Goal: Task Accomplishment & Management: Use online tool/utility

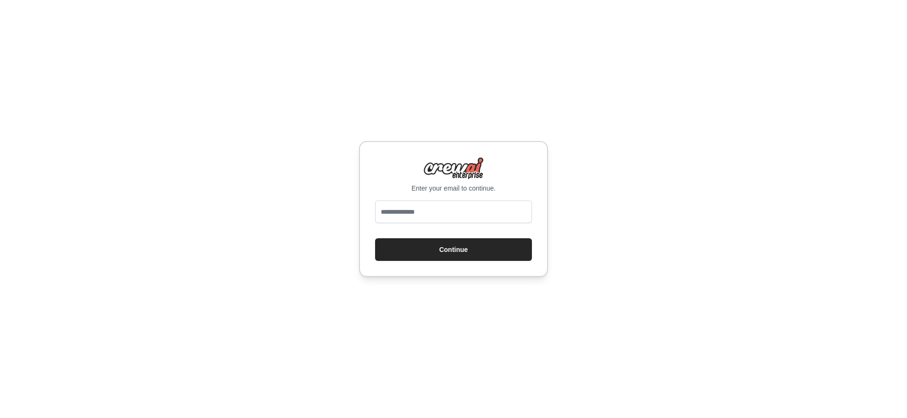
click at [408, 210] on input "email" at bounding box center [453, 212] width 157 height 23
type input "**********"
click at [375, 238] on button "Continue" at bounding box center [453, 249] width 157 height 23
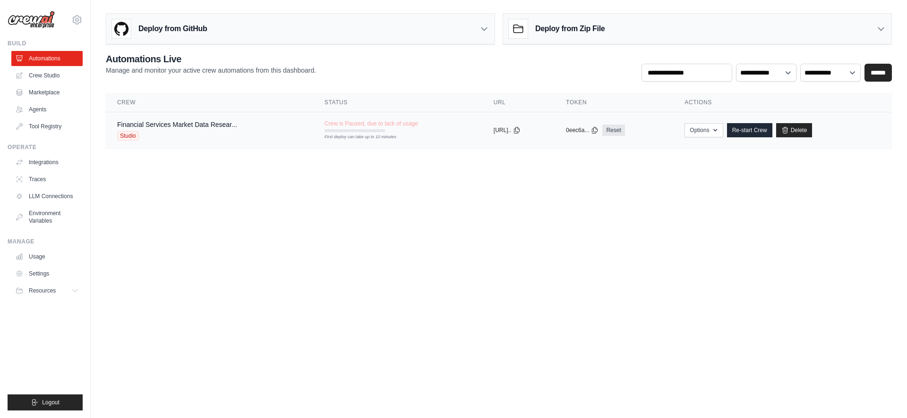
click at [178, 119] on td "Financial Services Market Data Resear... Studio" at bounding box center [209, 130] width 207 height 36
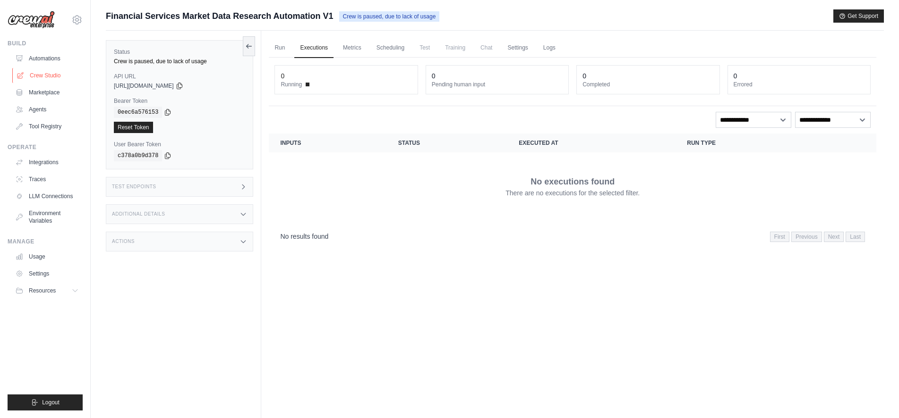
click at [34, 71] on link "Crew Studio" at bounding box center [47, 75] width 71 height 15
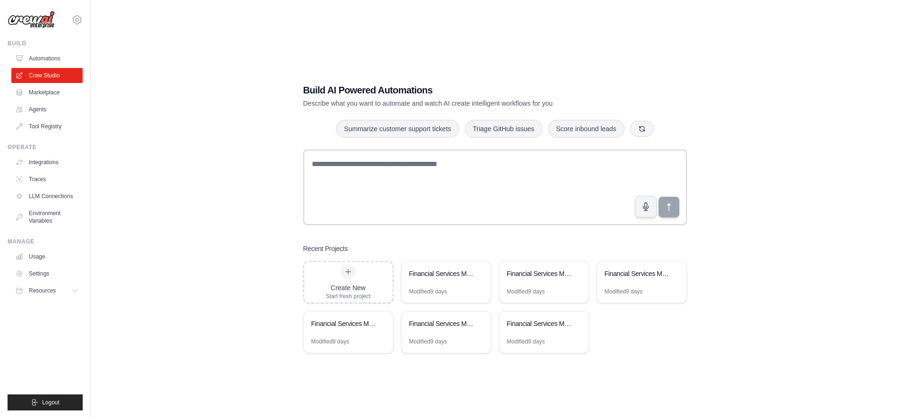
click at [43, 102] on ul "Automations Crew Studio Marketplace Agents Tool Registry" at bounding box center [46, 92] width 71 height 83
click at [42, 109] on link "Agents" at bounding box center [47, 109] width 71 height 15
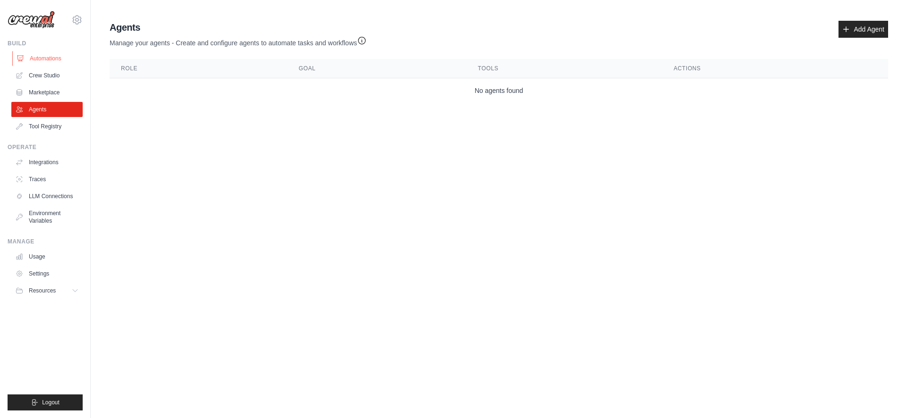
click at [36, 58] on link "Automations" at bounding box center [47, 58] width 71 height 15
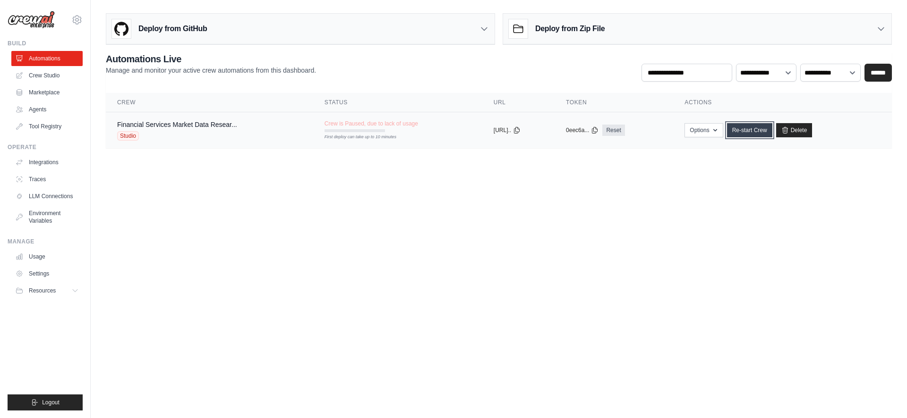
click at [760, 128] on link "Re-start Crew" at bounding box center [749, 130] width 45 height 14
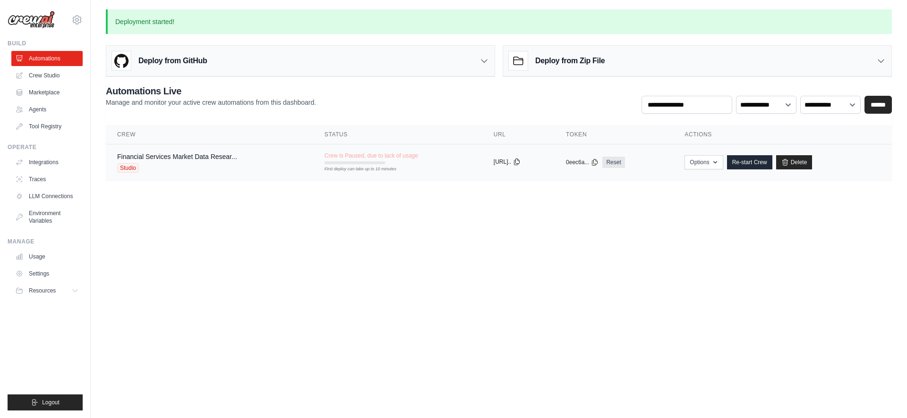
click at [500, 162] on button "[URL].." at bounding box center [507, 162] width 27 height 8
click at [185, 157] on link "Financial Services Market Data Resear..." at bounding box center [177, 157] width 120 height 8
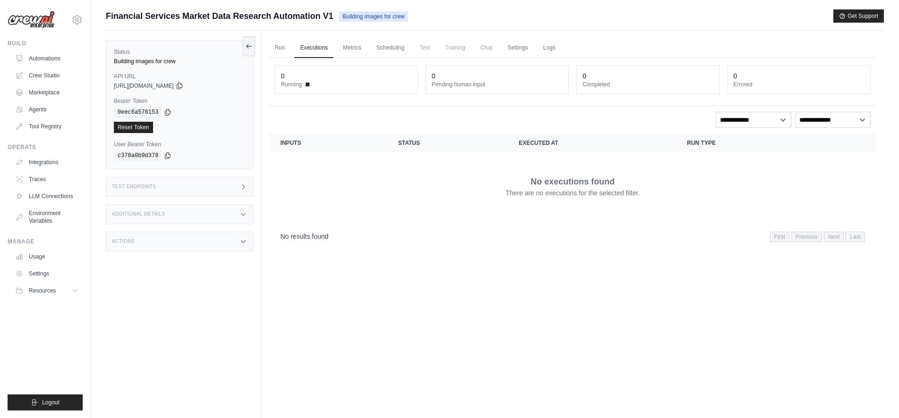
click at [191, 11] on span "Financial Services Market Data Research Automation V1" at bounding box center [220, 15] width 228 height 13
click at [195, 17] on span "Financial Services Market Data Research Automation V1" at bounding box center [220, 15] width 228 height 13
click at [37, 71] on link "Crew Studio" at bounding box center [47, 75] width 71 height 15
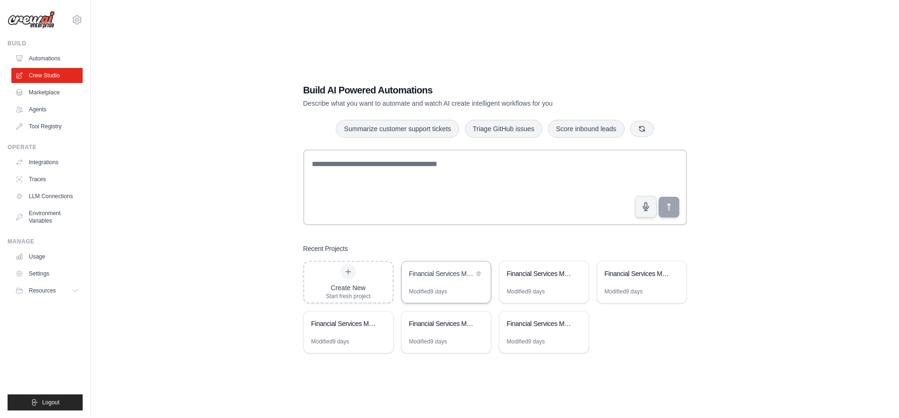
click at [441, 284] on div "Financial Services Market Data Research Automation" at bounding box center [445, 275] width 89 height 26
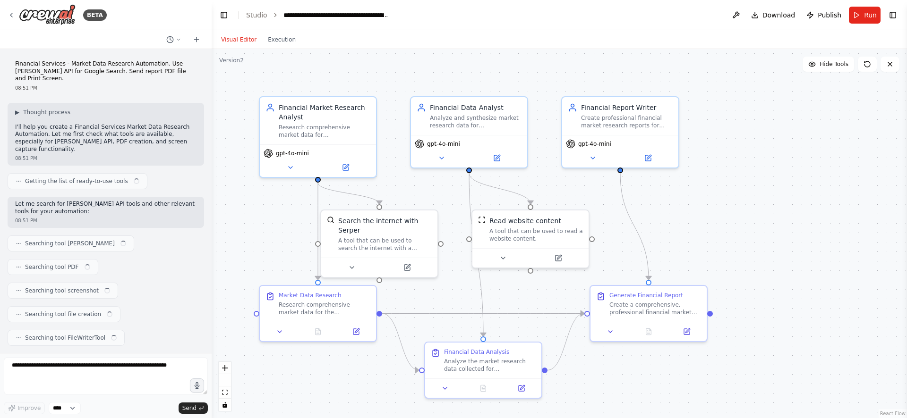
scroll to position [313, 0]
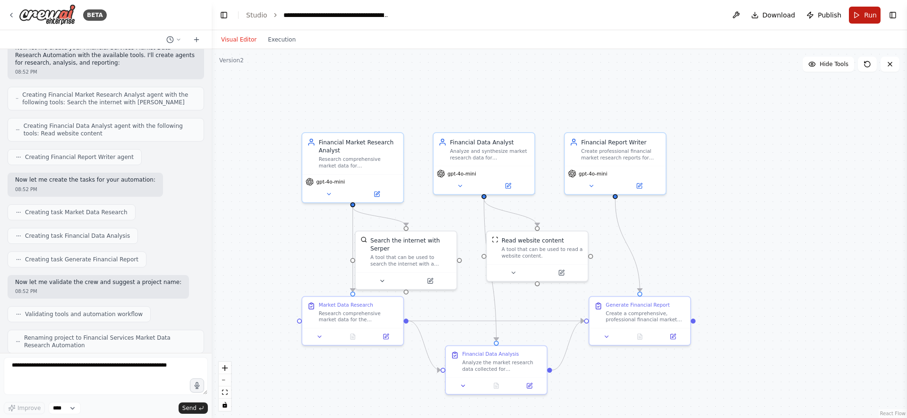
click at [857, 12] on button "Run" at bounding box center [865, 15] width 32 height 17
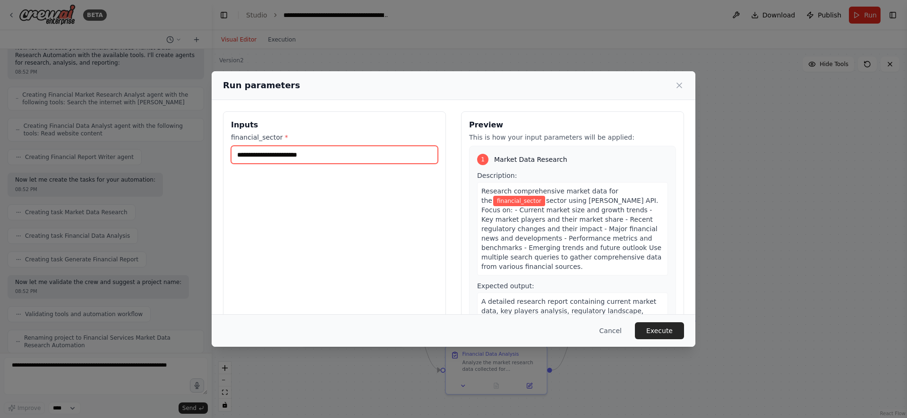
click at [312, 160] on input "financial_sector *" at bounding box center [334, 155] width 207 height 18
type input "*"
type input "**********"
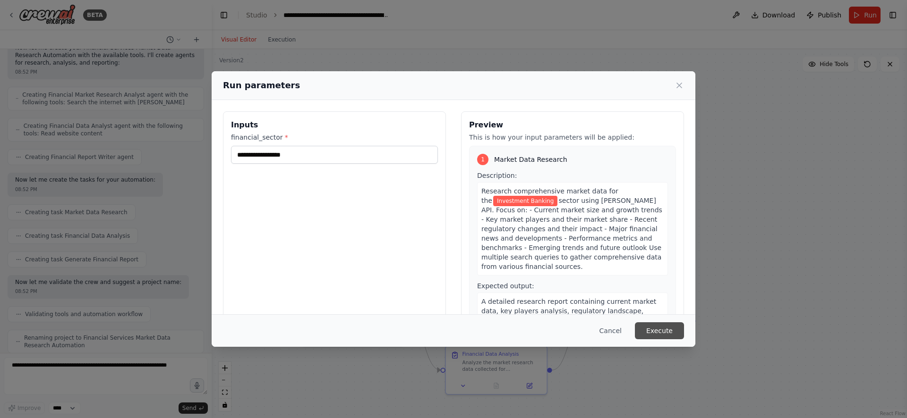
click at [662, 333] on button "Execute" at bounding box center [659, 331] width 49 height 17
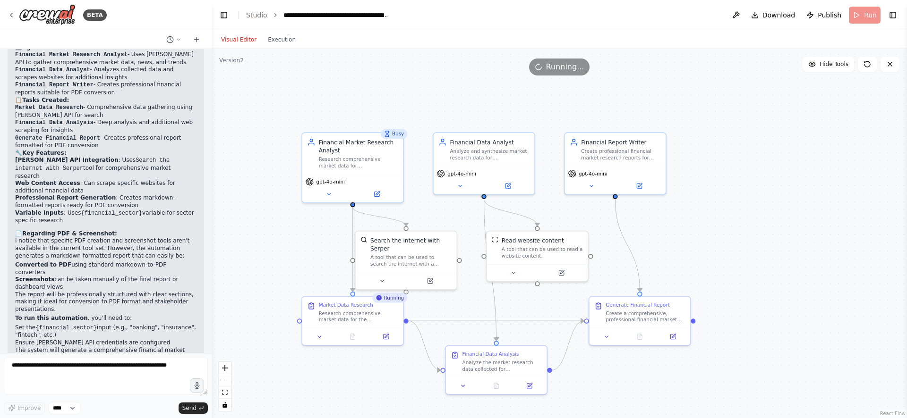
scroll to position [663, 0]
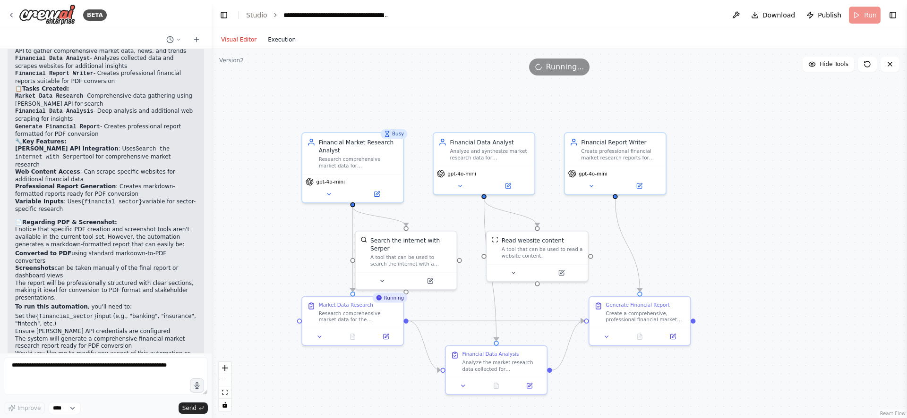
click at [270, 38] on button "Execution" at bounding box center [281, 39] width 39 height 11
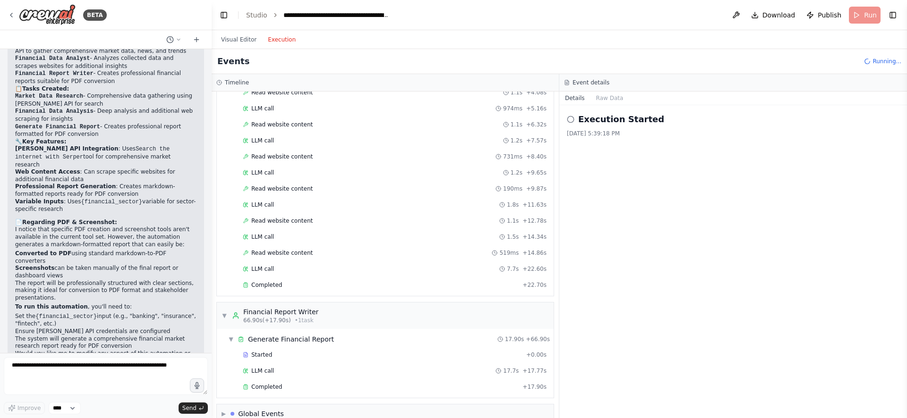
scroll to position [464, 0]
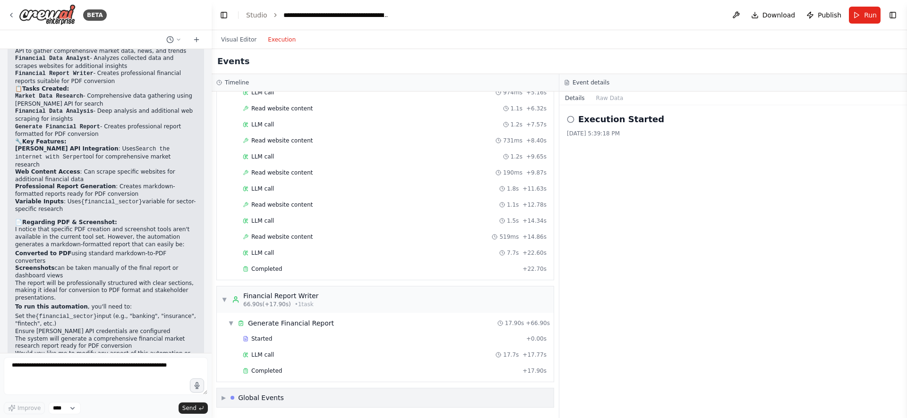
click at [261, 400] on div "Global Events" at bounding box center [261, 397] width 46 height 9
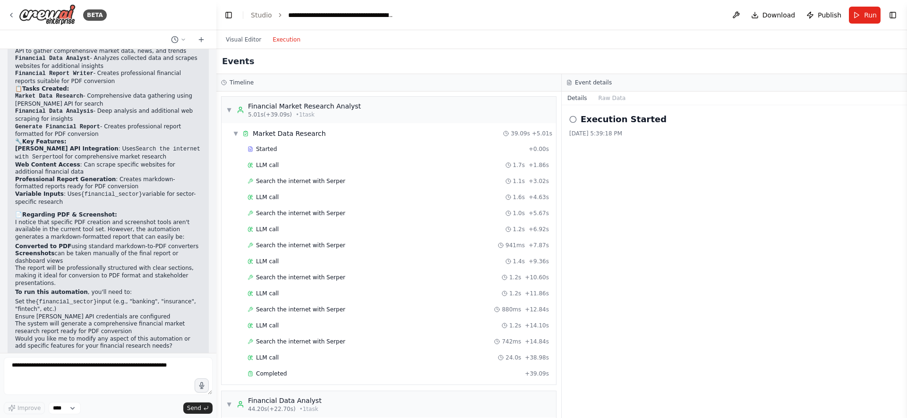
scroll to position [655, 0]
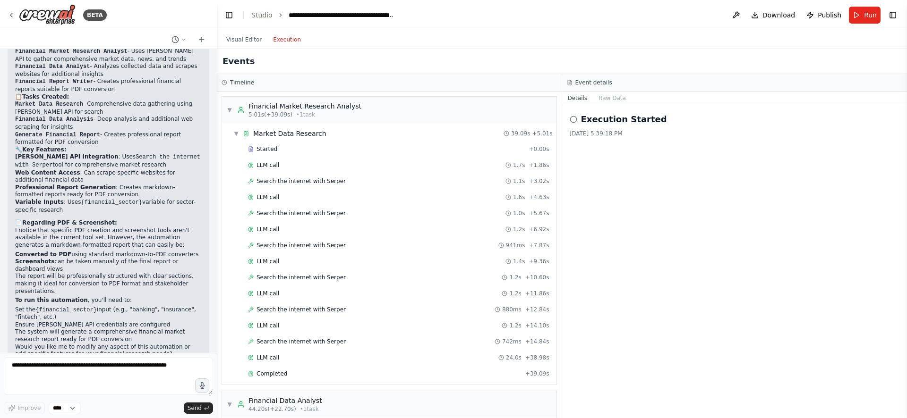
drag, startPoint x: 210, startPoint y: 323, endPoint x: 217, endPoint y: -1, distance: 325.0
click at [238, 45] on button "Visual Editor" at bounding box center [244, 39] width 47 height 11
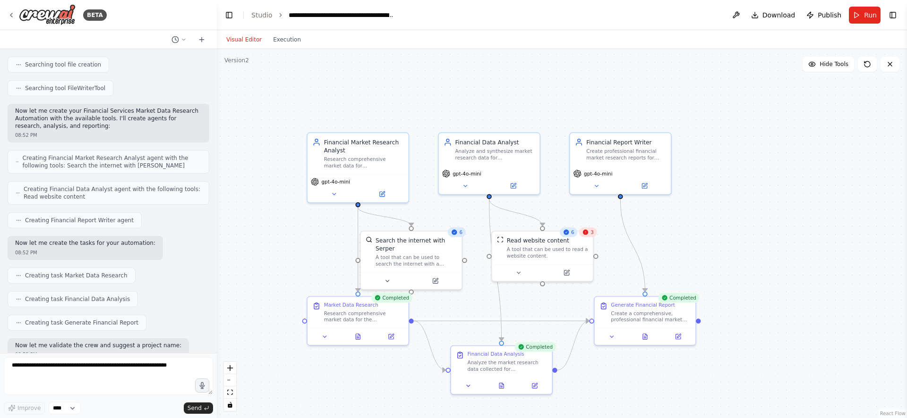
scroll to position [0, 0]
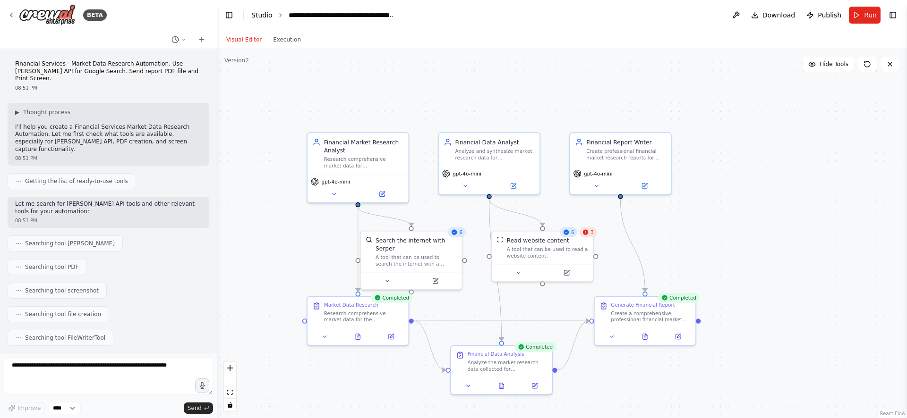
click at [259, 14] on link "Studio" at bounding box center [261, 15] width 21 height 8
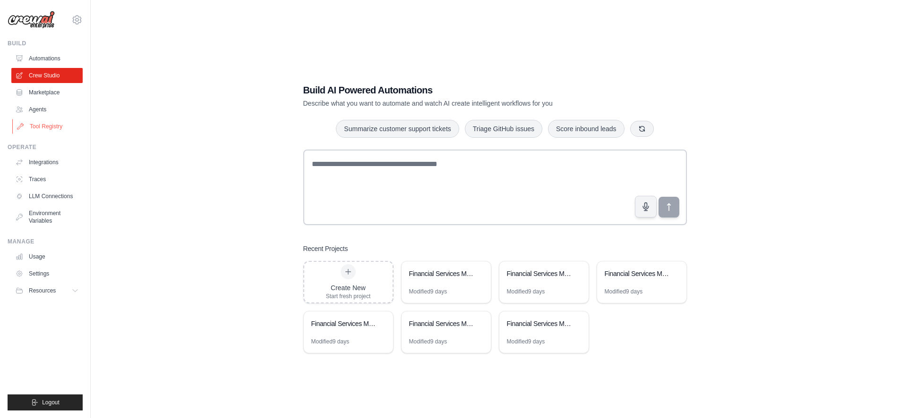
click at [34, 124] on link "Tool Registry" at bounding box center [47, 126] width 71 height 15
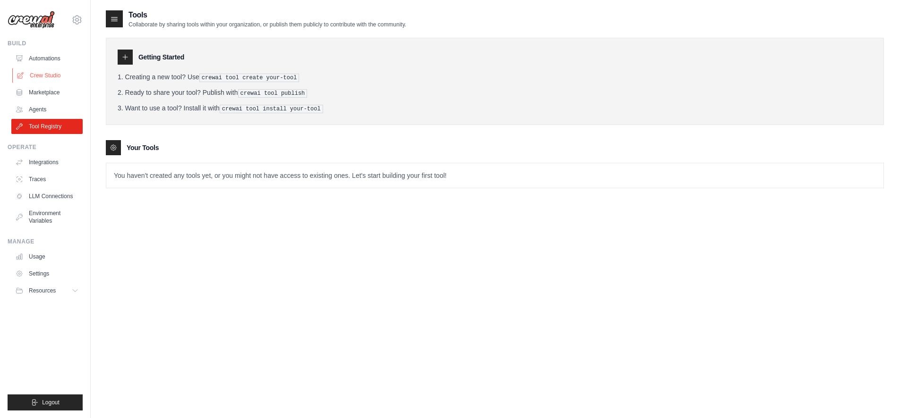
click at [48, 77] on link "Crew Studio" at bounding box center [47, 75] width 71 height 15
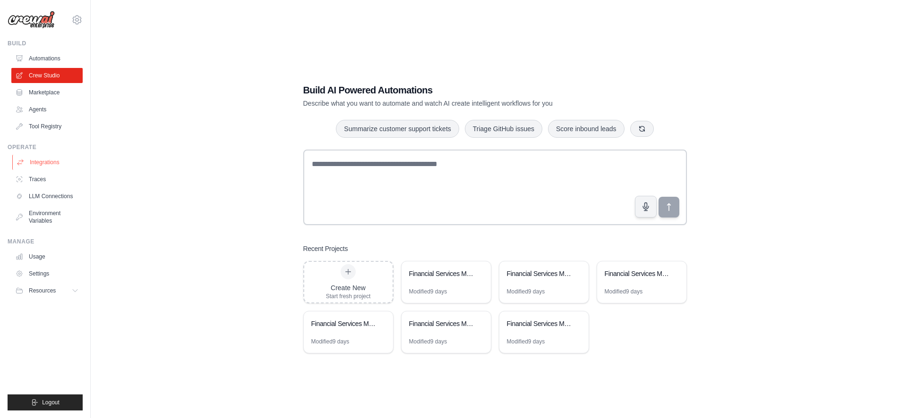
click at [49, 164] on link "Integrations" at bounding box center [47, 162] width 71 height 15
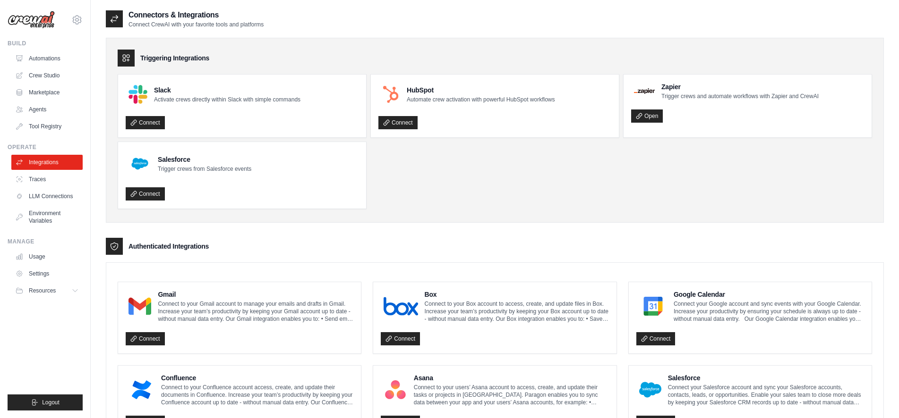
click at [153, 309] on div at bounding box center [140, 306] width 28 height 25
click at [147, 339] on link "Connect" at bounding box center [145, 338] width 39 height 13
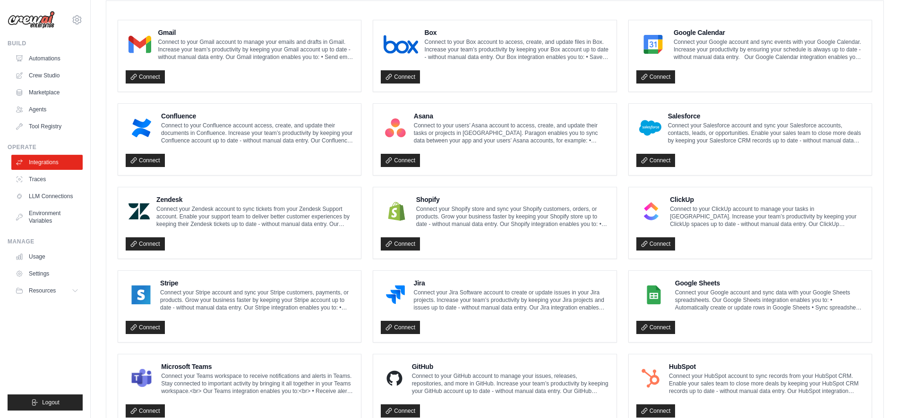
scroll to position [179, 0]
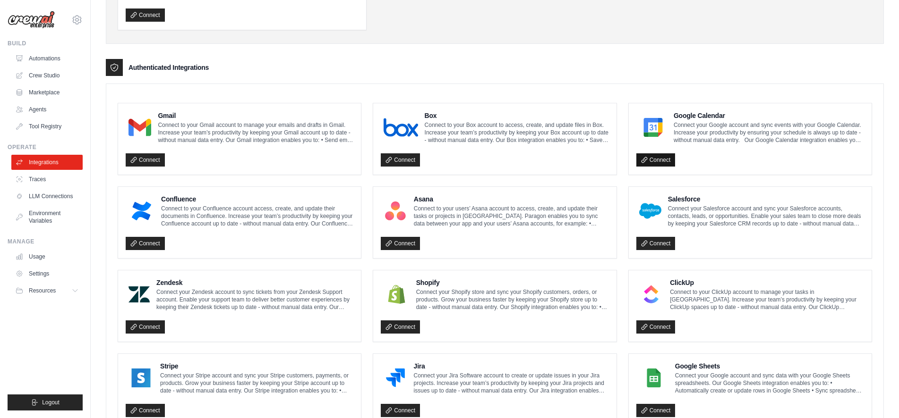
click at [656, 160] on link "Connect" at bounding box center [655, 159] width 39 height 13
click at [151, 159] on link "Connect" at bounding box center [145, 159] width 39 height 13
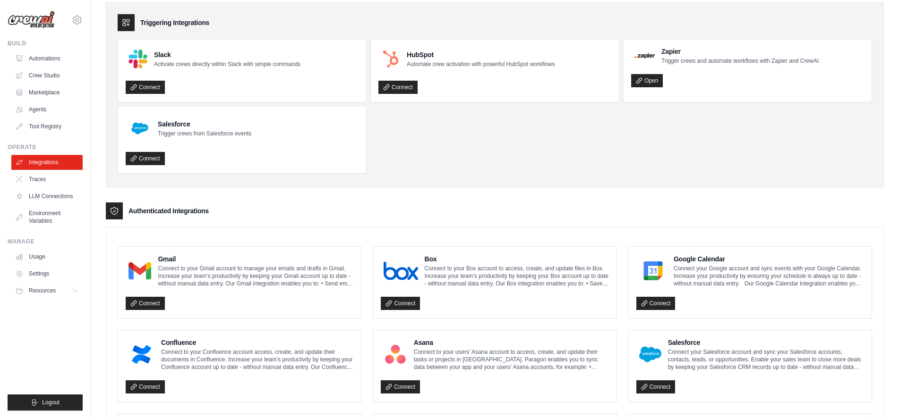
scroll to position [34, 0]
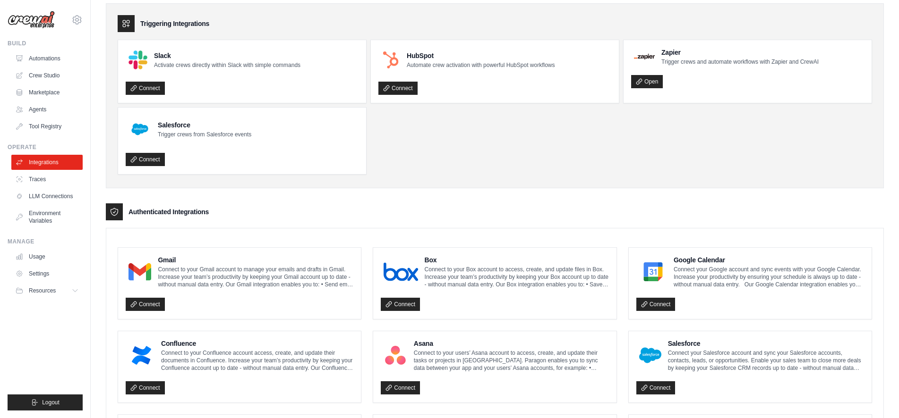
click at [119, 213] on div at bounding box center [114, 212] width 17 height 17
click at [169, 214] on h3 "Authenticated Integrations" at bounding box center [168, 211] width 80 height 9
click at [40, 176] on link "Traces" at bounding box center [47, 179] width 71 height 15
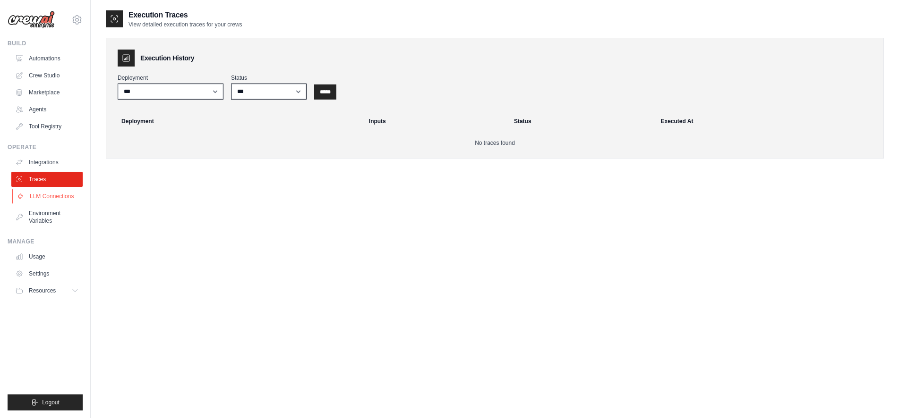
click at [47, 199] on link "LLM Connections" at bounding box center [47, 196] width 71 height 15
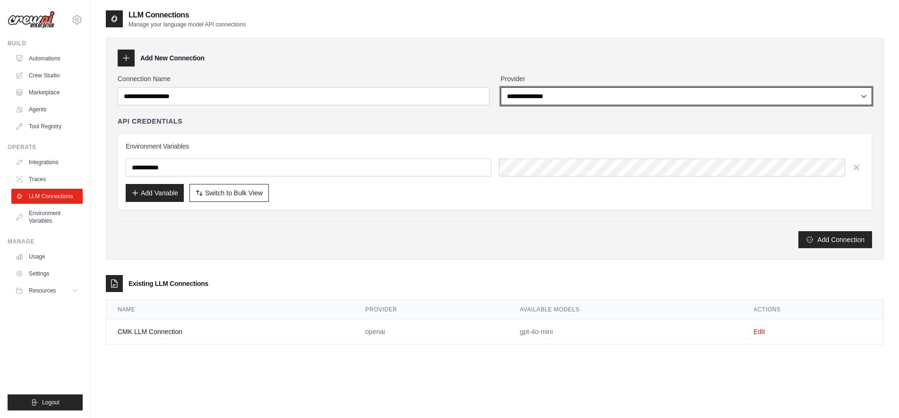
click at [545, 100] on select "**********" at bounding box center [687, 96] width 372 height 18
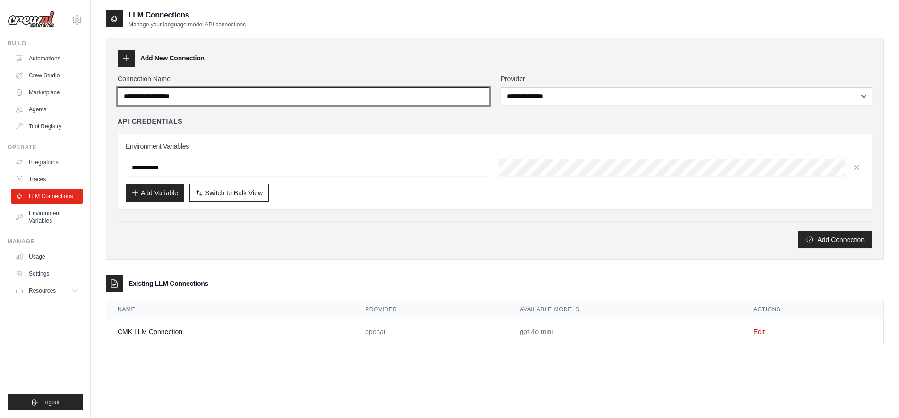
click at [444, 99] on input "Connection Name" at bounding box center [304, 96] width 372 height 18
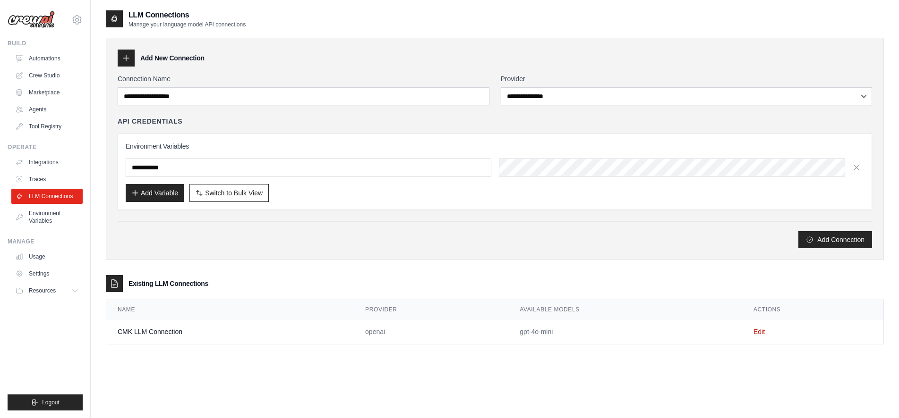
click at [430, 58] on div "Add New Connection" at bounding box center [495, 58] width 754 height 17
click at [43, 213] on link "Environment Variables" at bounding box center [47, 217] width 71 height 23
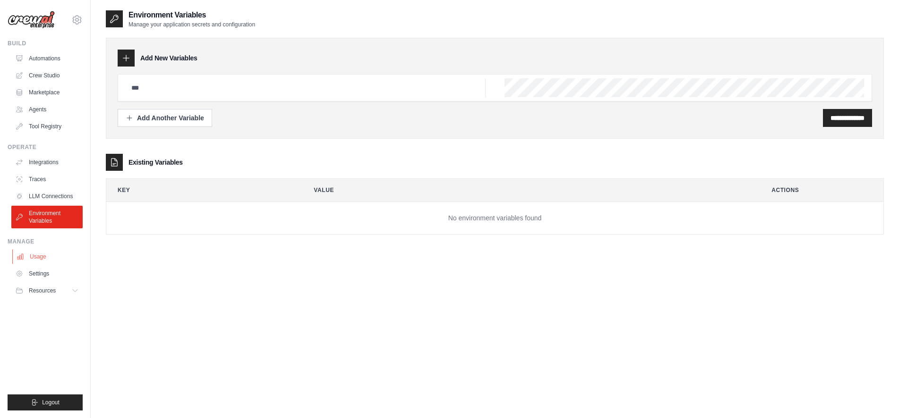
click at [32, 254] on link "Usage" at bounding box center [47, 256] width 71 height 15
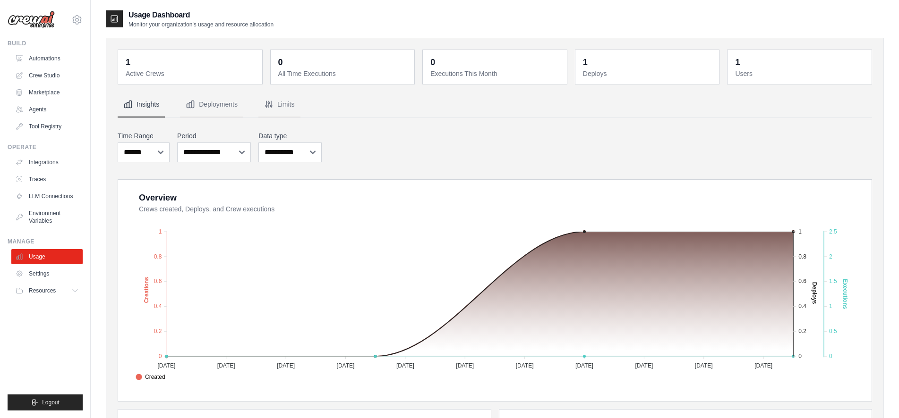
click at [48, 119] on ul "Automations Crew Studio Marketplace Agents Tool Registry" at bounding box center [46, 92] width 71 height 83
click at [47, 123] on link "Tool Registry" at bounding box center [47, 126] width 71 height 15
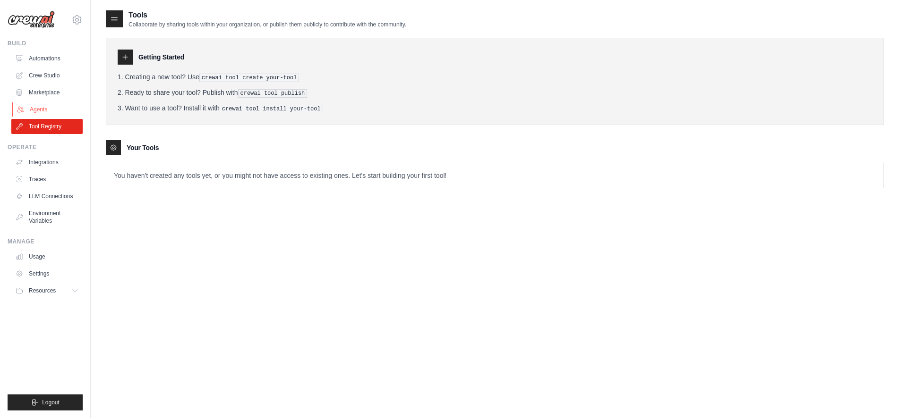
click at [47, 110] on link "Agents" at bounding box center [47, 109] width 71 height 15
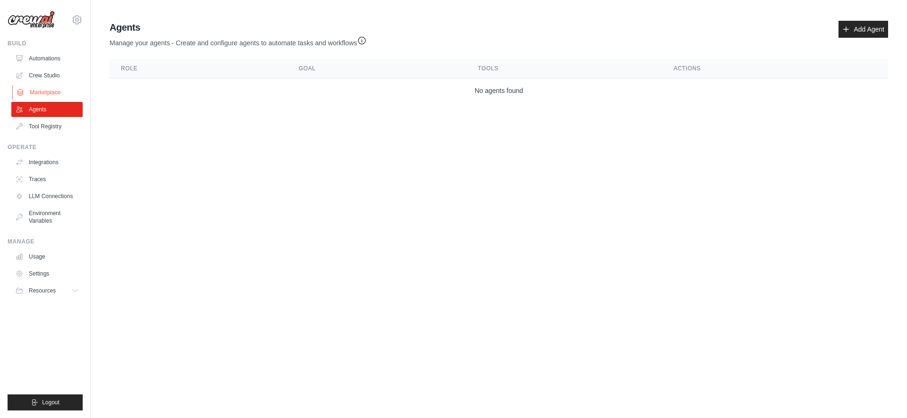
click at [47, 93] on link "Marketplace" at bounding box center [47, 92] width 71 height 15
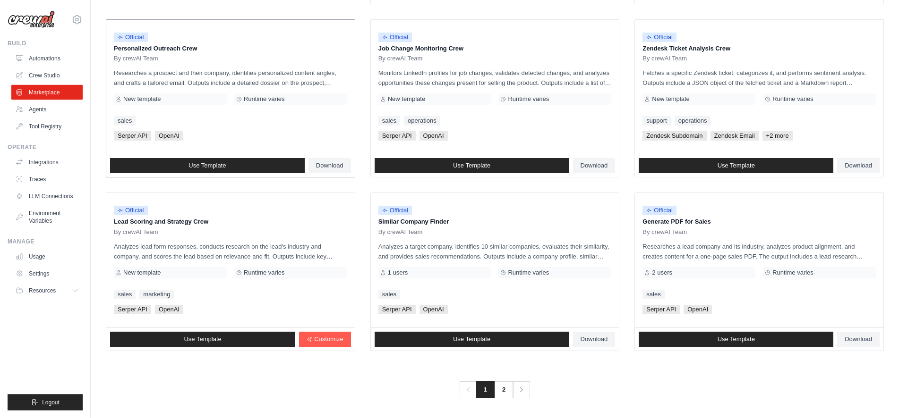
scroll to position [457, 0]
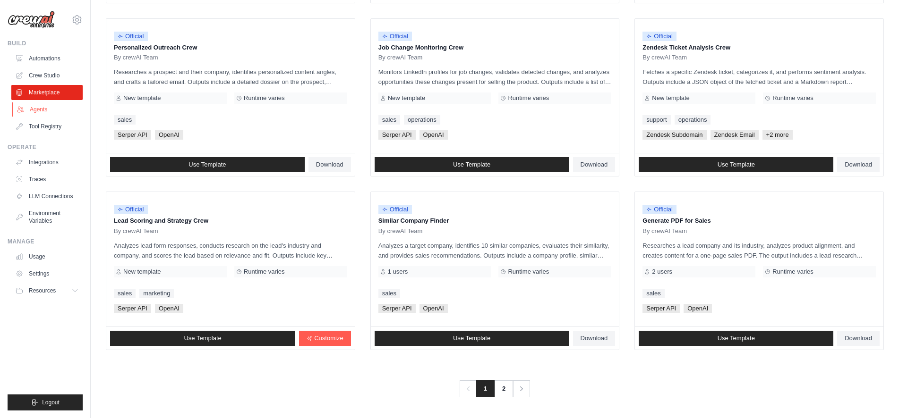
click at [35, 108] on link "Agents" at bounding box center [47, 109] width 71 height 15
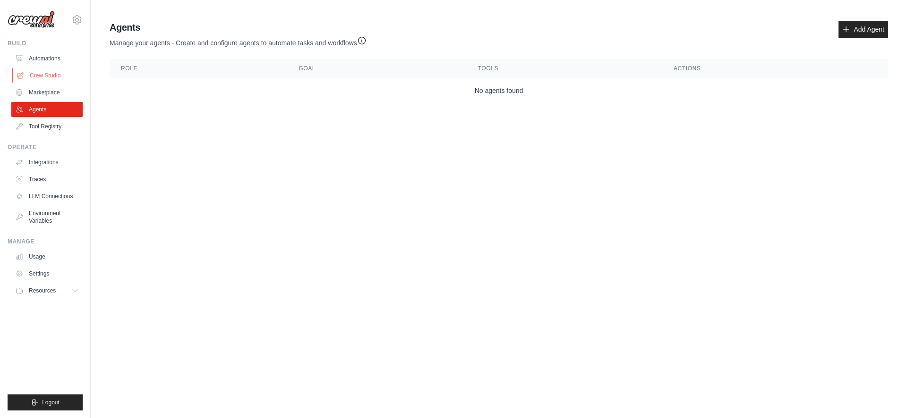
click at [48, 76] on link "Crew Studio" at bounding box center [47, 75] width 71 height 15
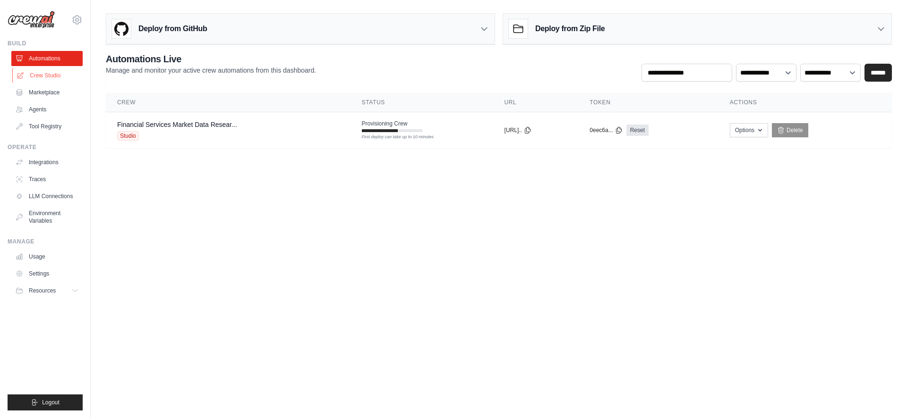
click at [48, 75] on link "Crew Studio" at bounding box center [47, 75] width 71 height 15
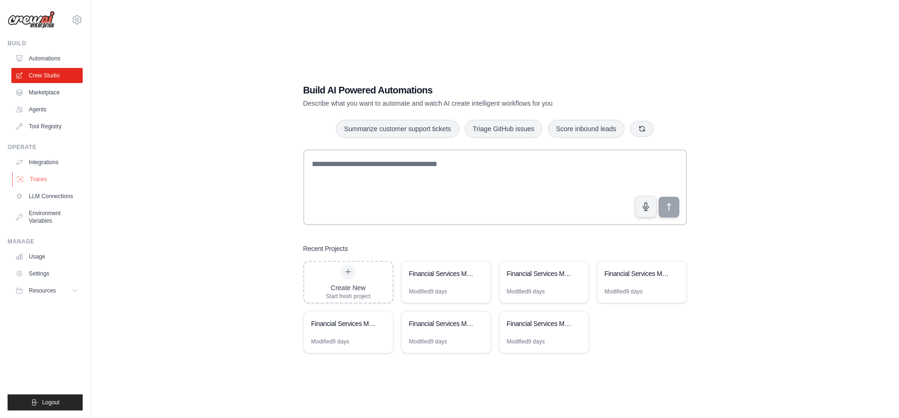
click at [34, 177] on link "Traces" at bounding box center [47, 179] width 71 height 15
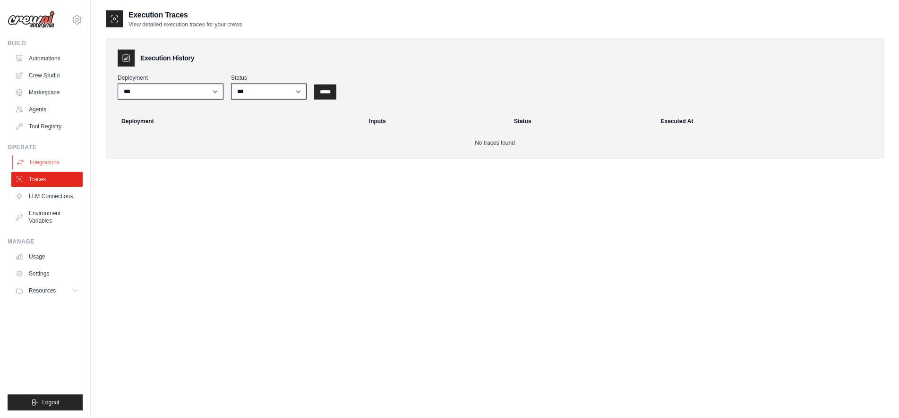
click at [43, 162] on link "Integrations" at bounding box center [47, 162] width 71 height 15
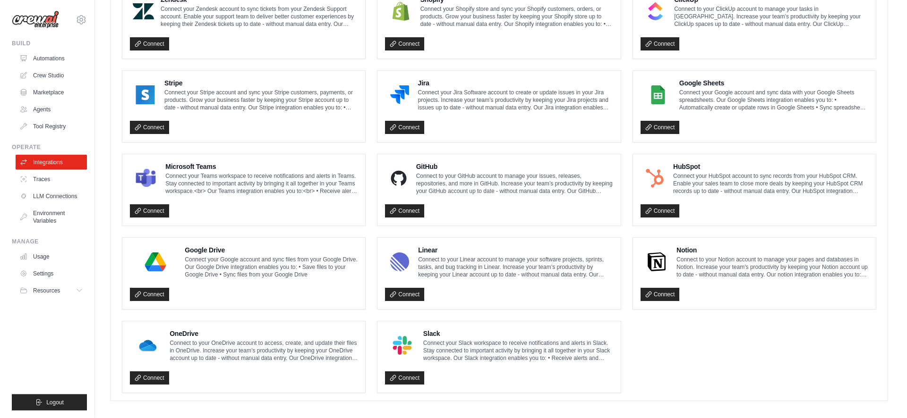
scroll to position [468, 0]
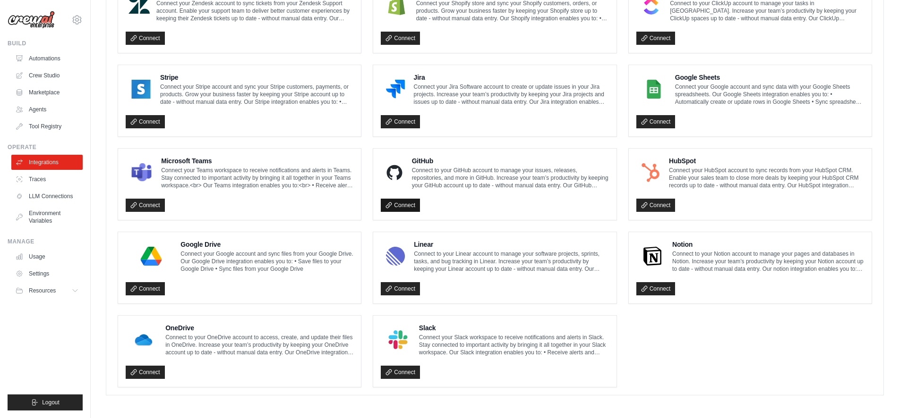
click at [409, 203] on link "Connect" at bounding box center [400, 205] width 39 height 13
click at [150, 290] on link "Connect" at bounding box center [145, 288] width 39 height 13
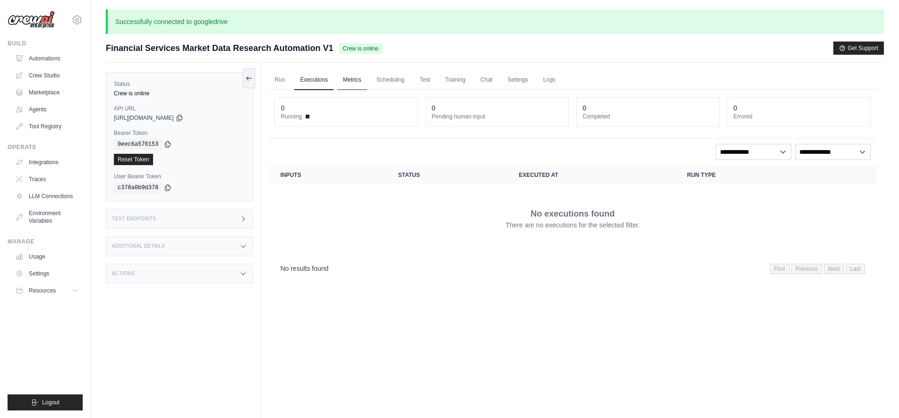
click at [359, 76] on link "Metrics" at bounding box center [352, 80] width 30 height 20
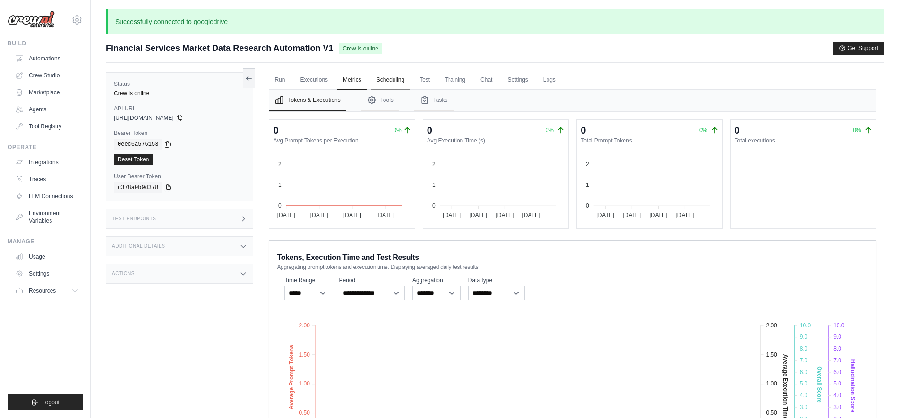
click at [399, 76] on link "Scheduling" at bounding box center [390, 80] width 39 height 20
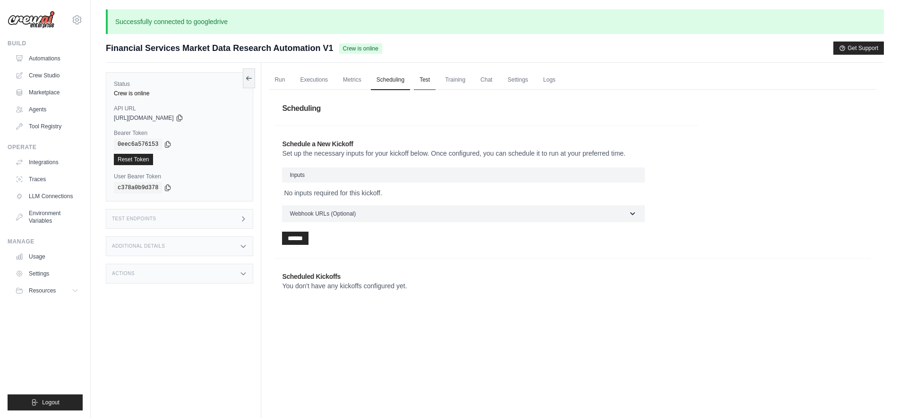
click at [423, 74] on link "Test" at bounding box center [425, 80] width 22 height 20
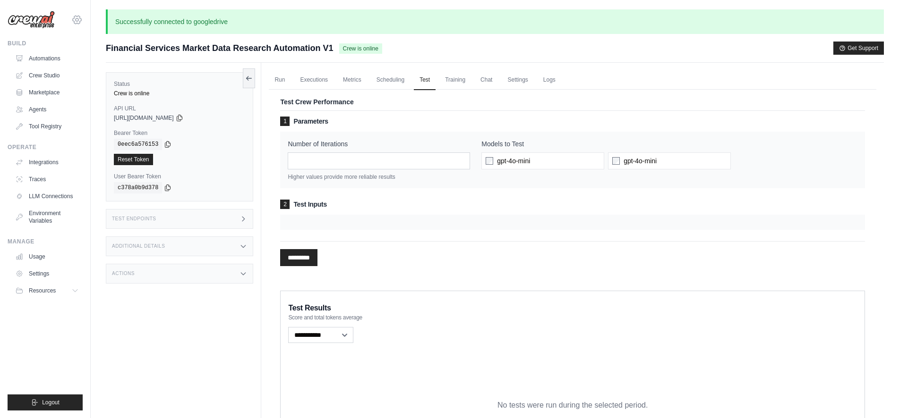
click at [76, 17] on icon at bounding box center [76, 19] width 11 height 11
click at [56, 60] on link "Settings" at bounding box center [76, 63] width 83 height 17
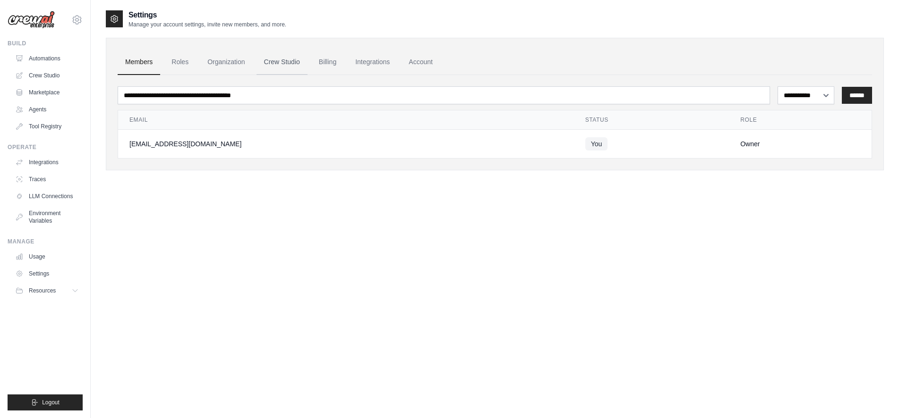
click at [292, 64] on link "Crew Studio" at bounding box center [281, 63] width 51 height 26
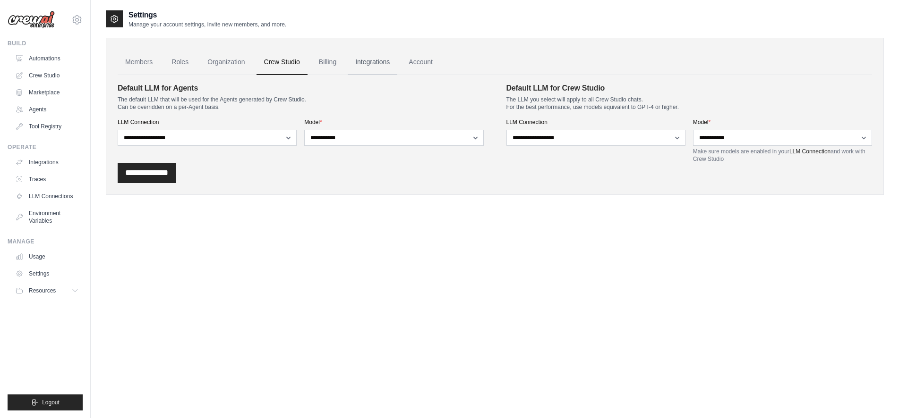
click at [376, 60] on link "Integrations" at bounding box center [373, 63] width 50 height 26
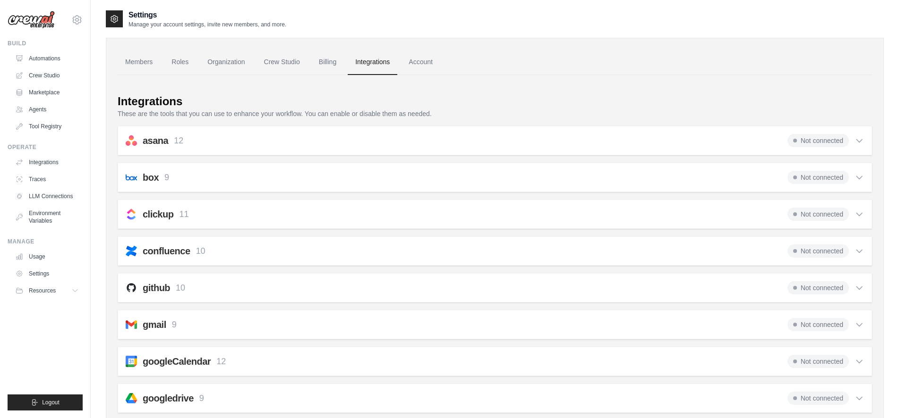
click at [41, 17] on img at bounding box center [31, 20] width 47 height 18
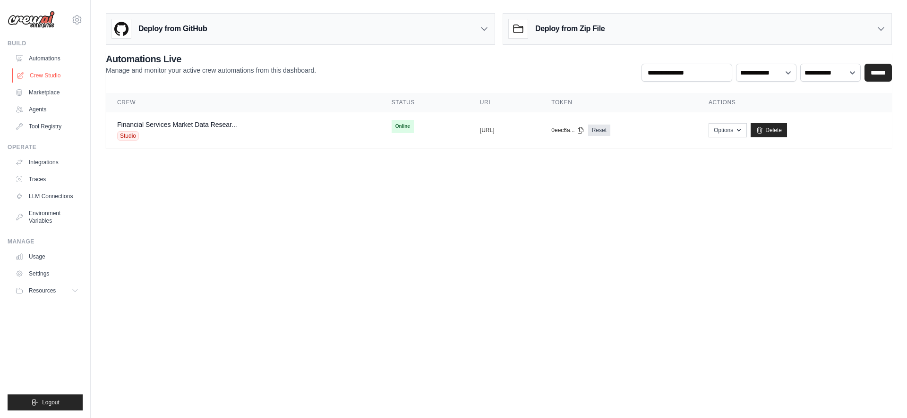
click at [42, 70] on link "Crew Studio" at bounding box center [47, 75] width 71 height 15
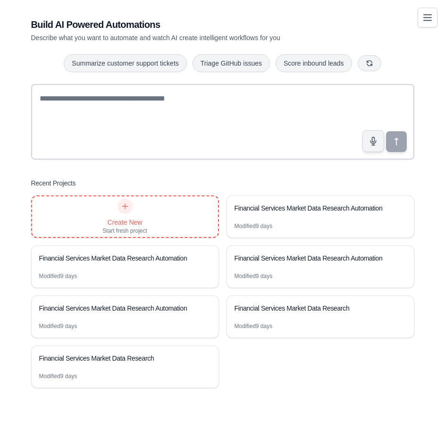
scroll to position [19, 0]
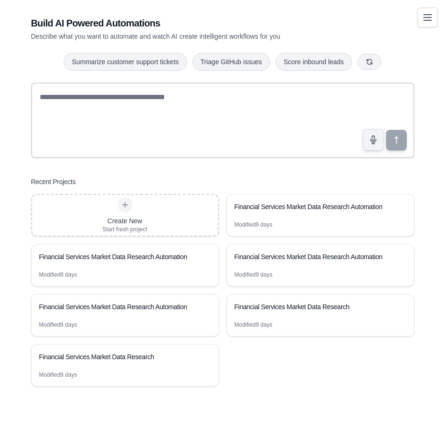
click at [237, 77] on div "Build AI Powered Automations Describe what you want to automate and watch AI cr…" at bounding box center [223, 201] width 406 height 400
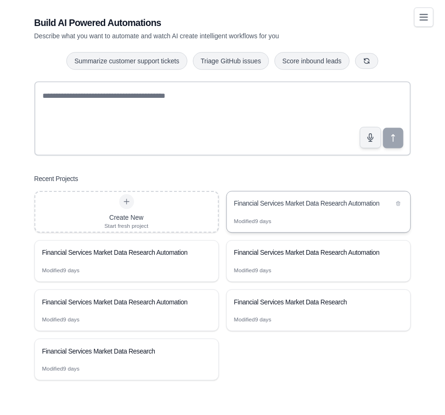
scroll to position [0, 0]
